Goal: Task Accomplishment & Management: Manage account settings

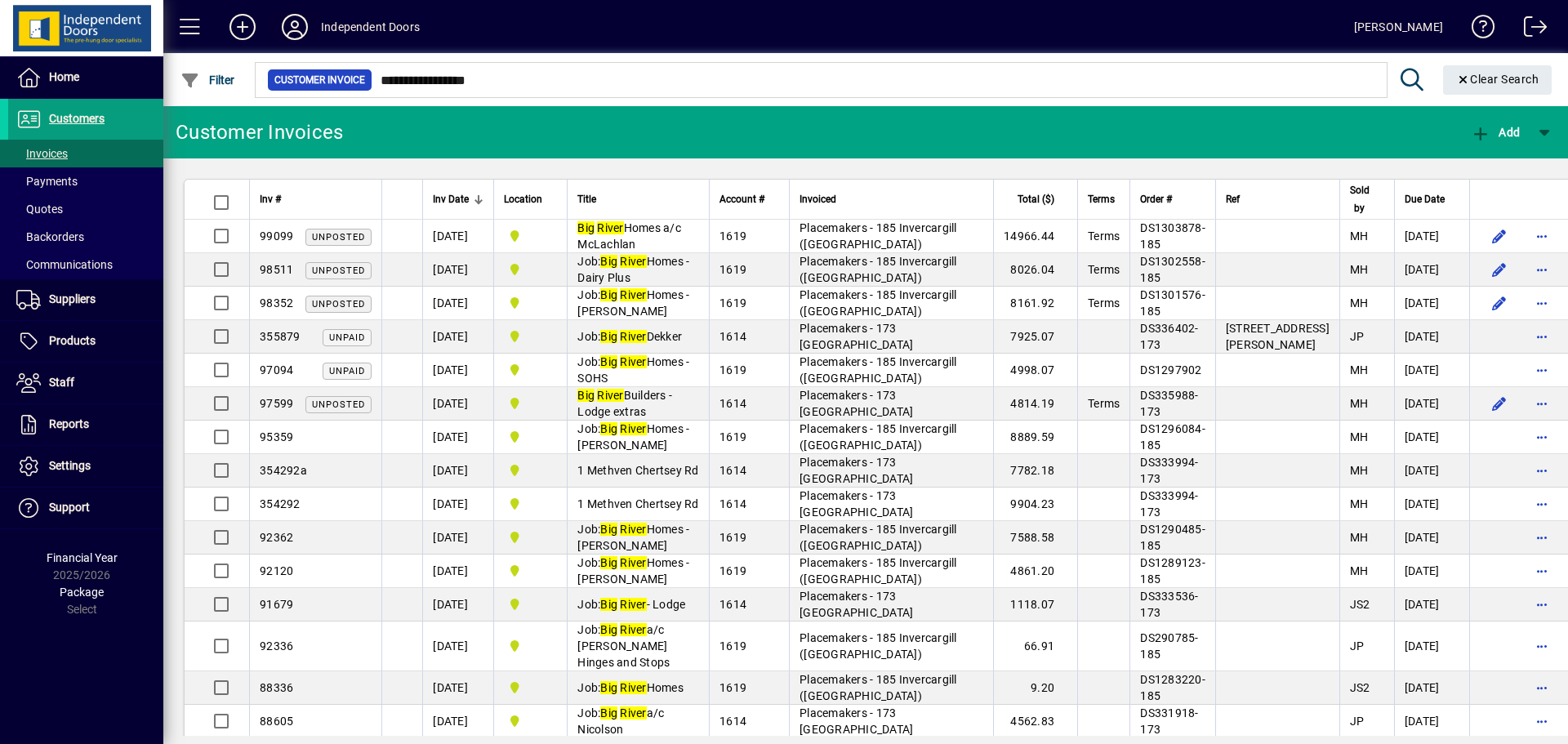
click at [297, 17] on icon at bounding box center [295, 27] width 33 height 26
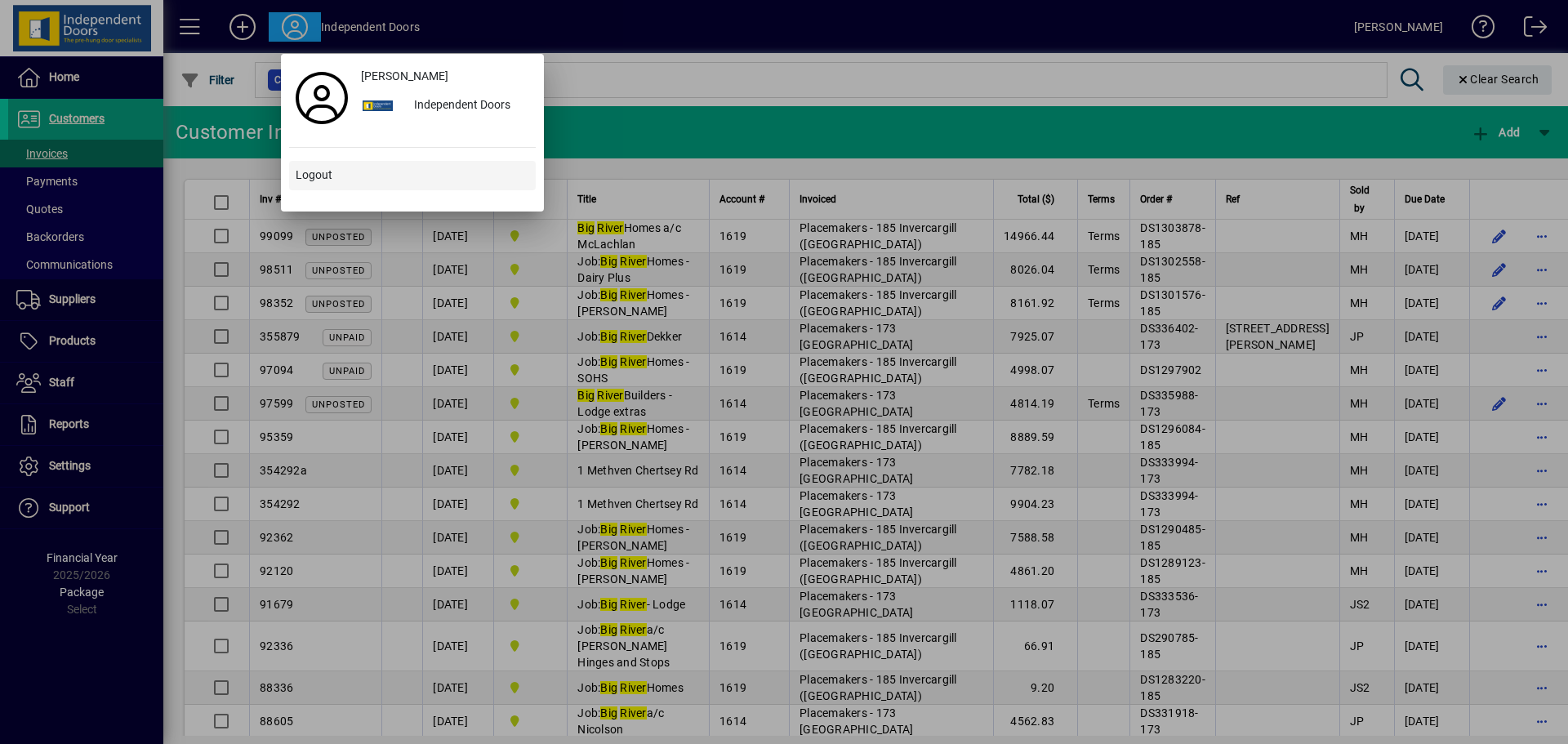
click at [314, 172] on span "Logout" at bounding box center [314, 175] width 37 height 17
